Goal: Task Accomplishment & Management: Complete application form

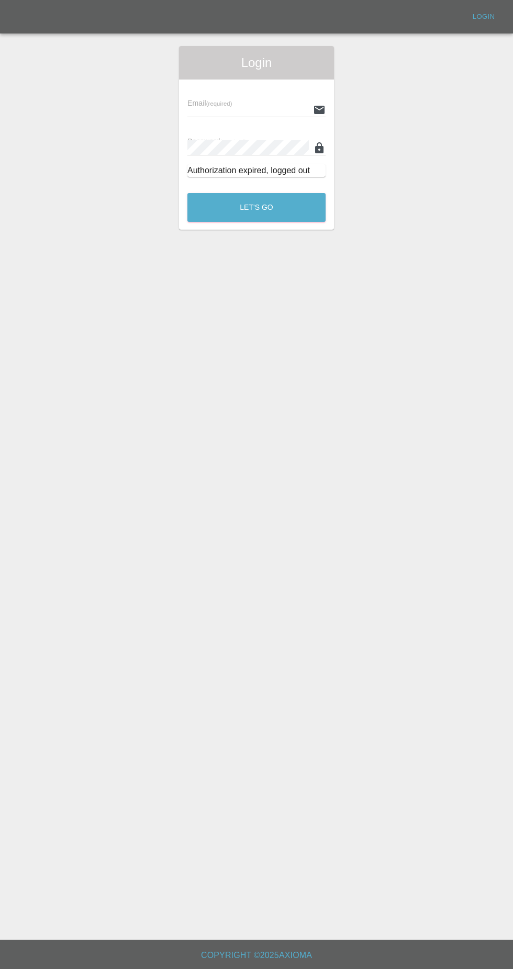
click at [276, 108] on input "text" at bounding box center [247, 109] width 121 height 15
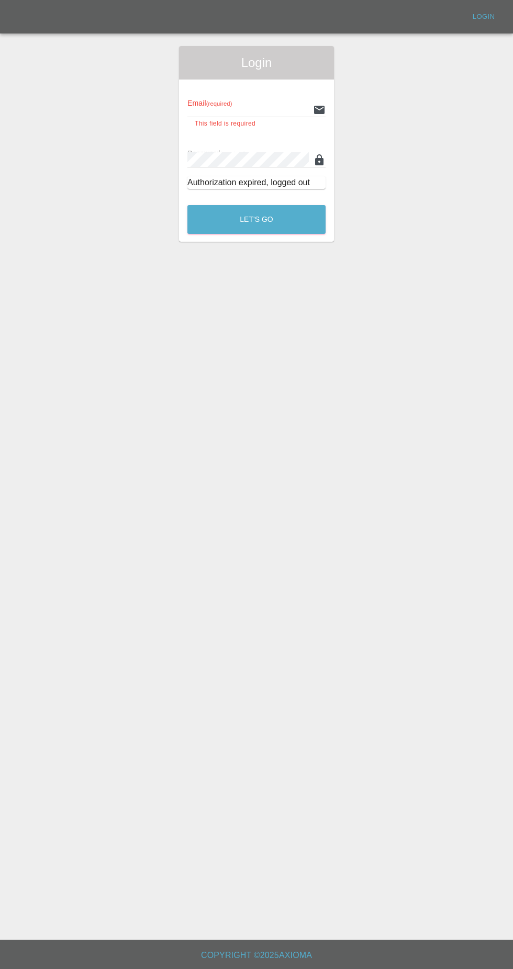
type input "[EMAIL_ADDRESS][DOMAIN_NAME]"
click at [187, 205] on button "Let's Go" at bounding box center [256, 219] width 138 height 29
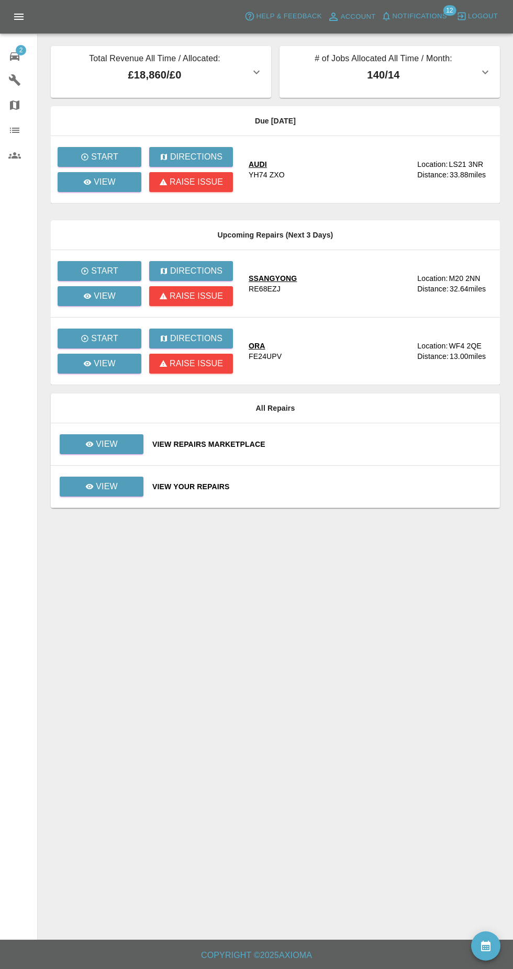
click at [441, 21] on span "Notifications" at bounding box center [419, 16] width 54 height 12
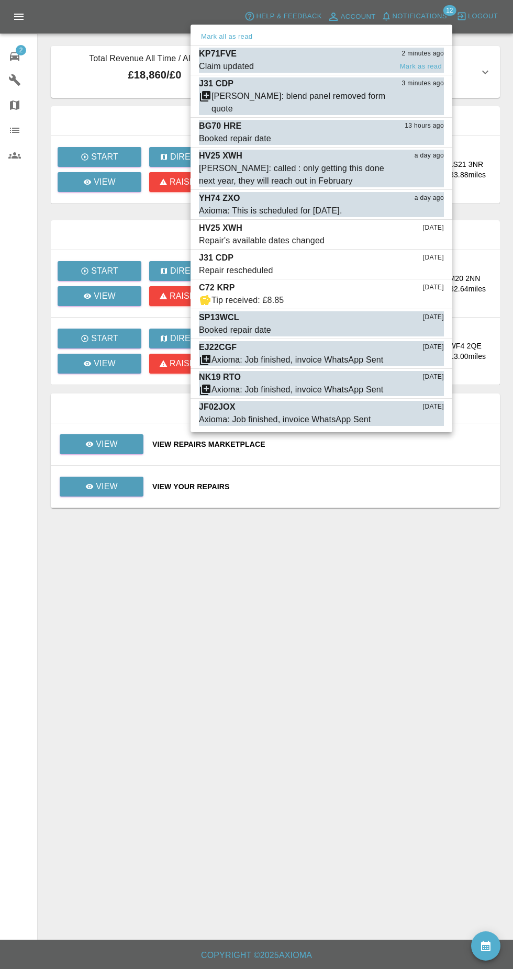
click at [283, 65] on span "Claim updated" at bounding box center [295, 66] width 192 height 13
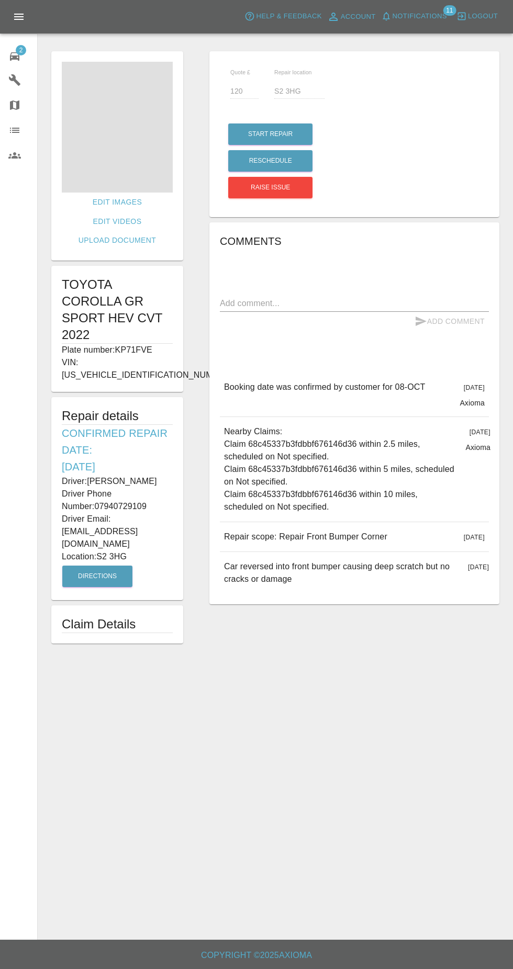
click at [432, 16] on span "Notifications" at bounding box center [419, 16] width 54 height 12
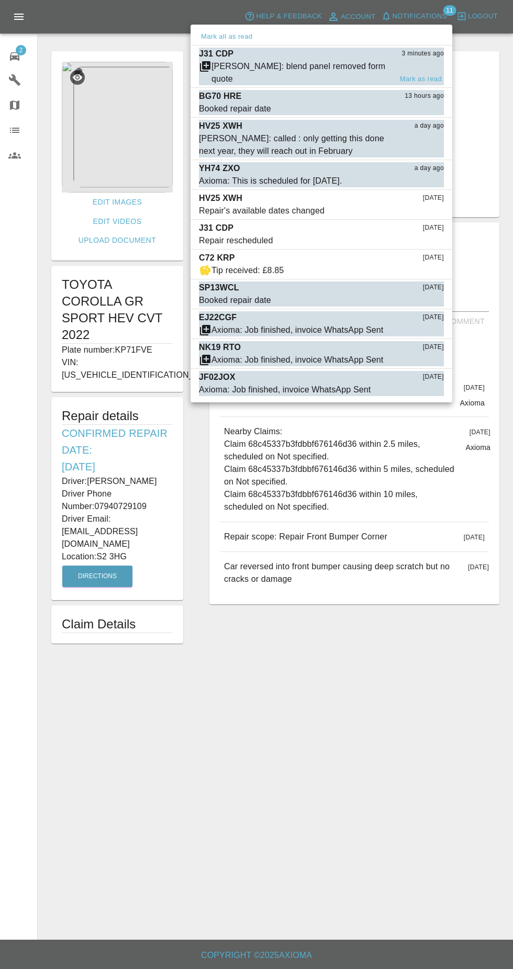
click at [323, 68] on div "[PERSON_NAME]: blend panel removed form quote" at bounding box center [301, 72] width 180 height 25
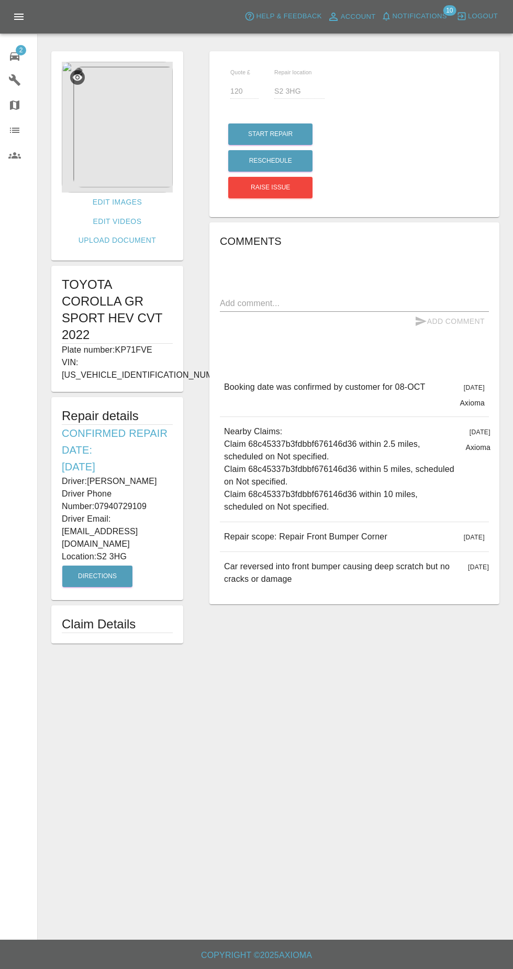
type input "200"
type input "S36 9AN"
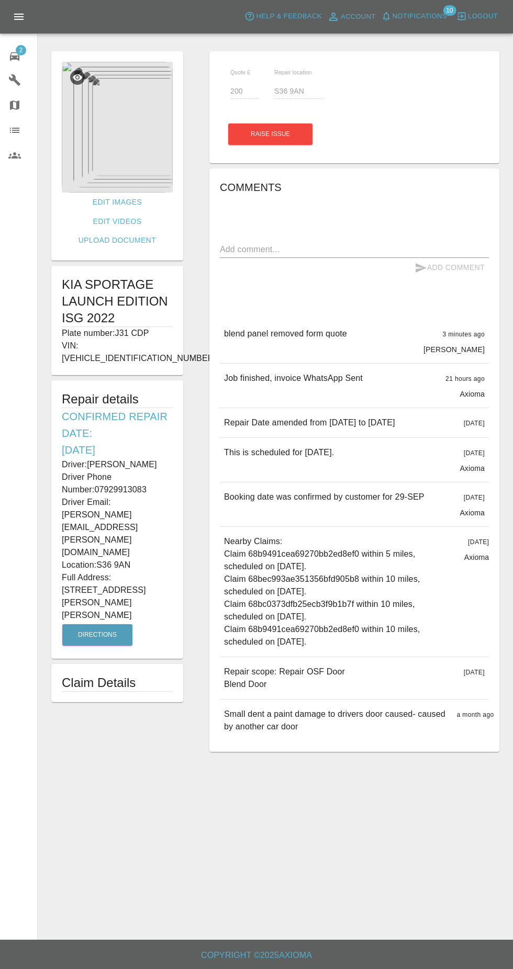
scroll to position [7, 0]
